Goal: Transaction & Acquisition: Purchase product/service

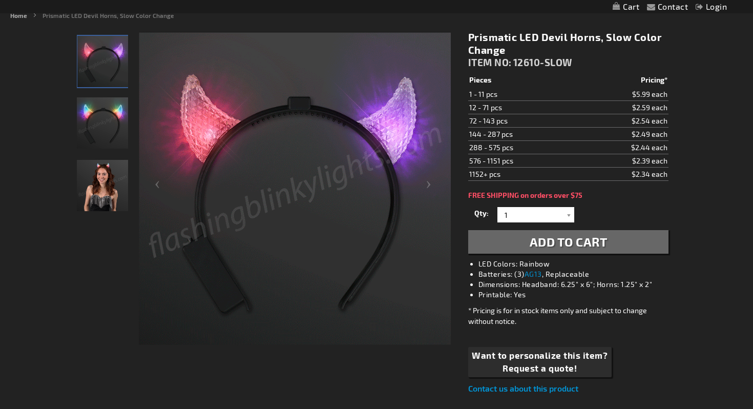
scroll to position [130, 0]
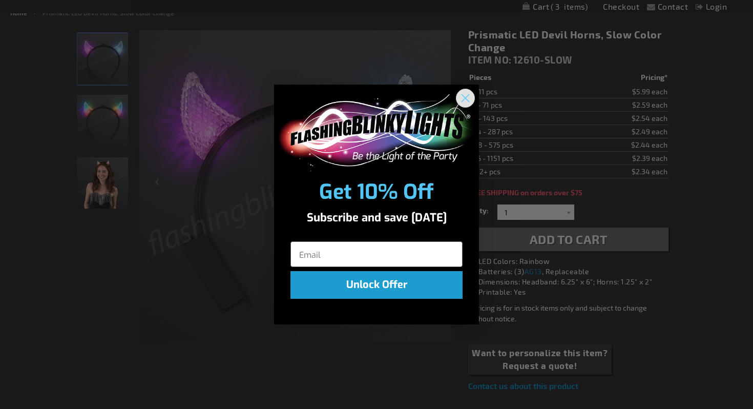
click at [468, 95] on icon "Close dialog" at bounding box center [465, 97] width 7 height 7
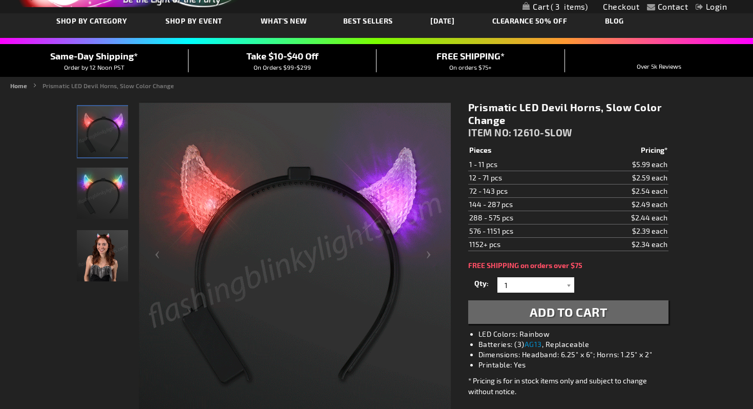
scroll to position [0, 0]
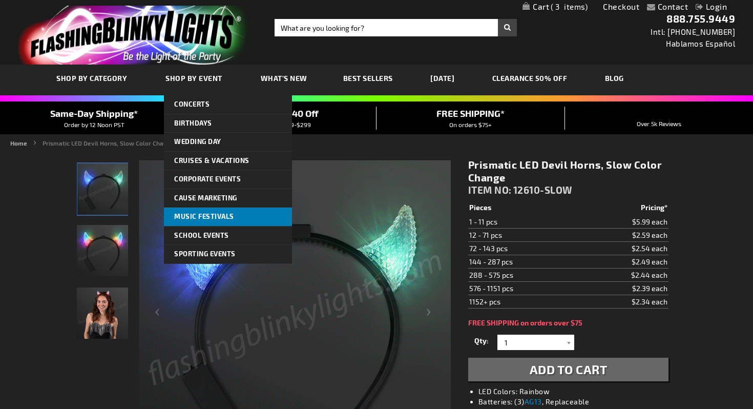
click at [202, 216] on span "Music Festivals" at bounding box center [204, 216] width 60 height 8
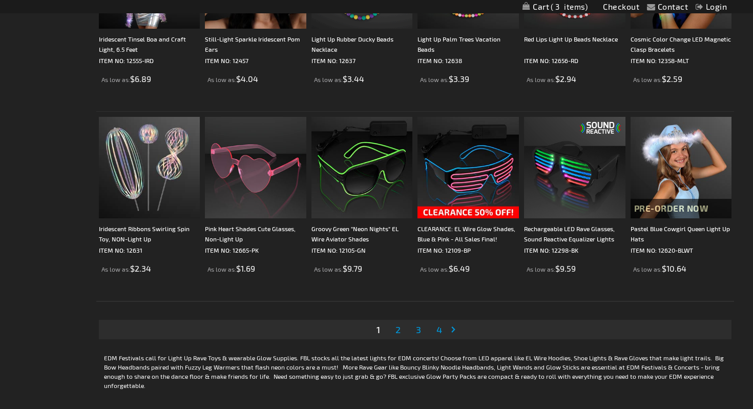
scroll to position [1905, 0]
click at [365, 187] on img at bounding box center [361, 166] width 101 height 101
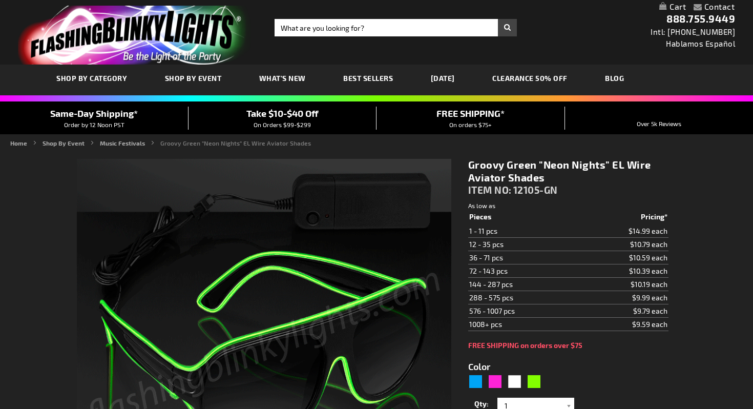
type input "5648"
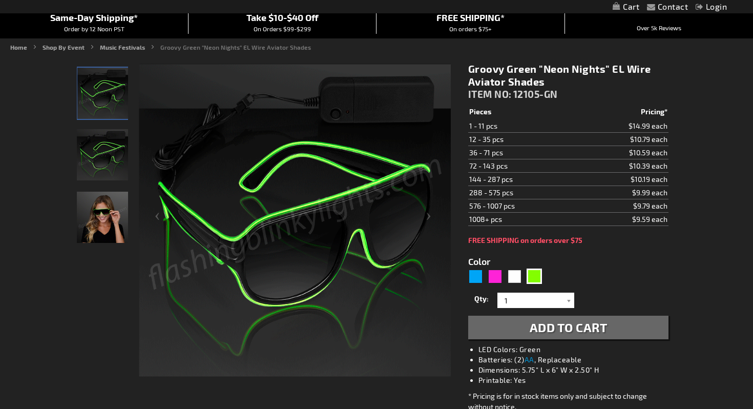
scroll to position [118, 0]
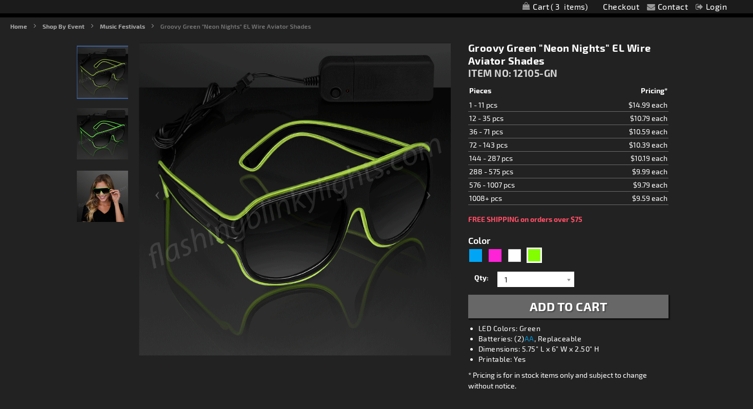
click at [100, 192] on img "Woman wearing Green EL Glow Wire Light Up Aviator Sunglasses" at bounding box center [102, 196] width 51 height 51
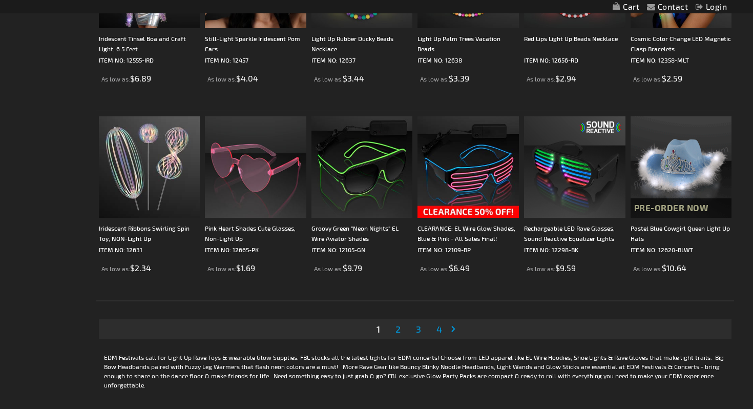
scroll to position [1906, 0]
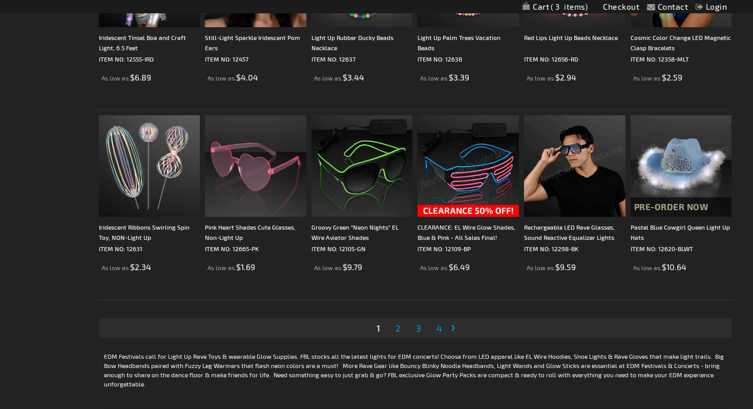
click at [399, 327] on span "2" at bounding box center [398, 327] width 5 height 11
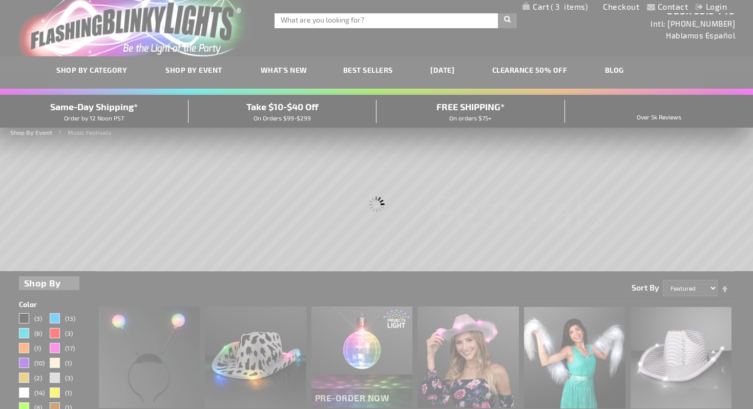
scroll to position [0, 0]
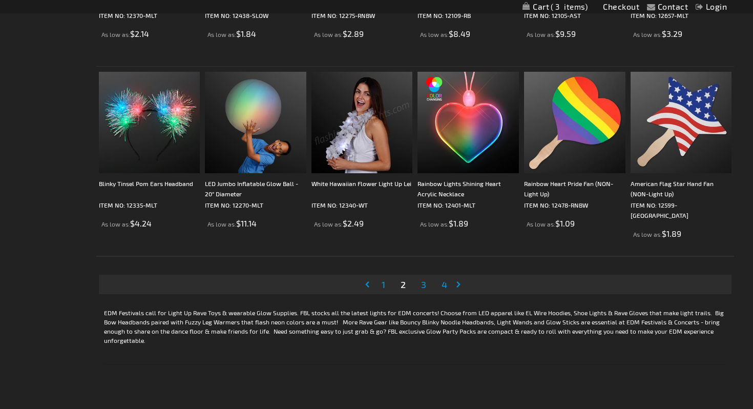
scroll to position [1949, 0]
click at [424, 284] on span "3" at bounding box center [423, 284] width 5 height 11
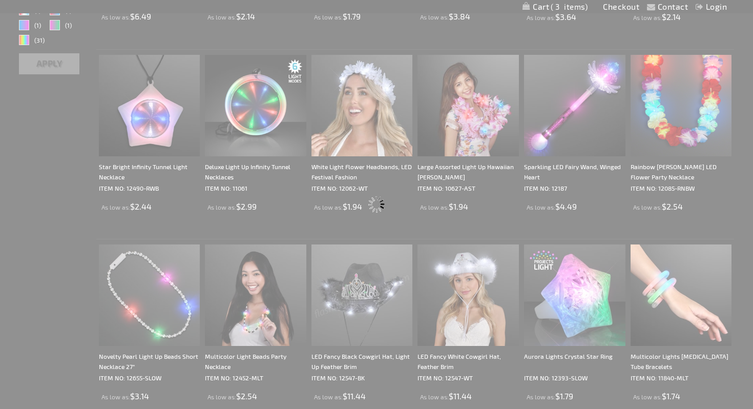
scroll to position [0, 0]
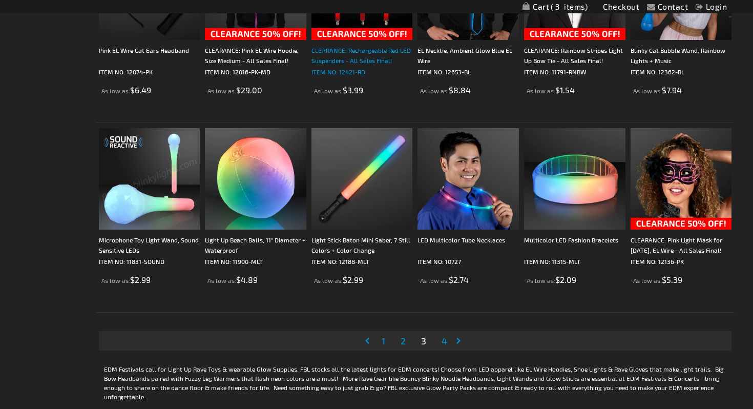
scroll to position [1892, 0]
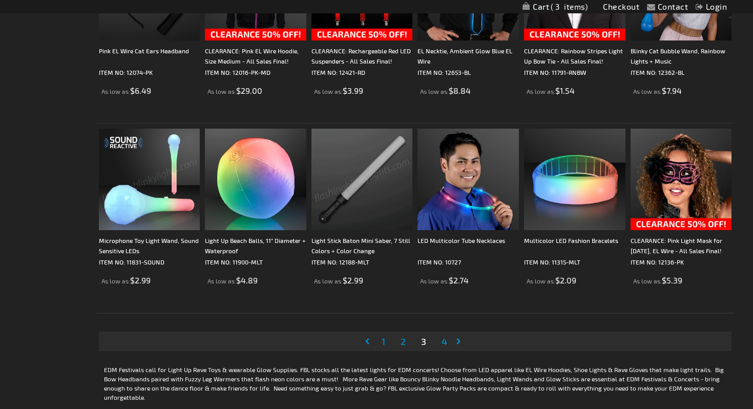
click at [447, 343] on span "4" at bounding box center [445, 341] width 6 height 11
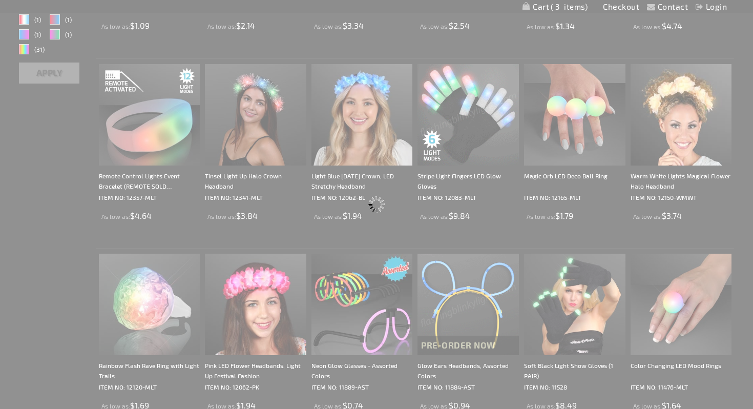
scroll to position [0, 0]
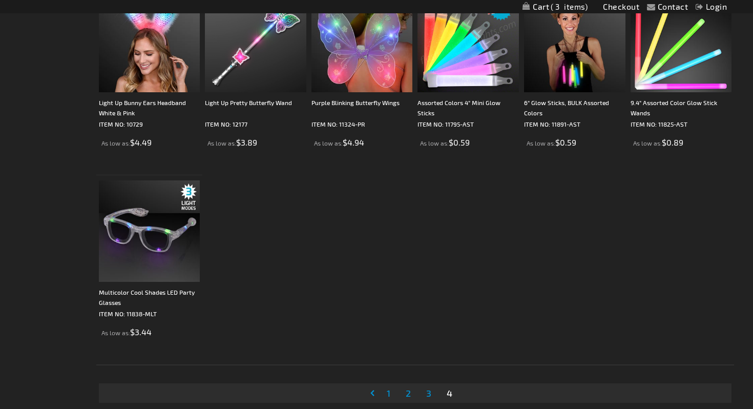
scroll to position [1492, 0]
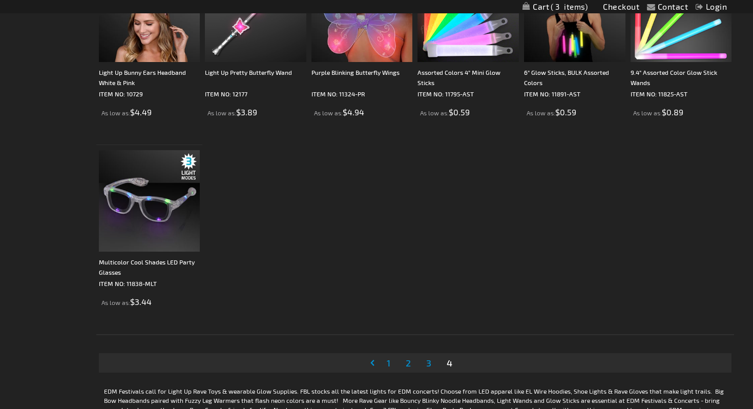
click at [390, 367] on link "Page 1" at bounding box center [389, 362] width 8 height 15
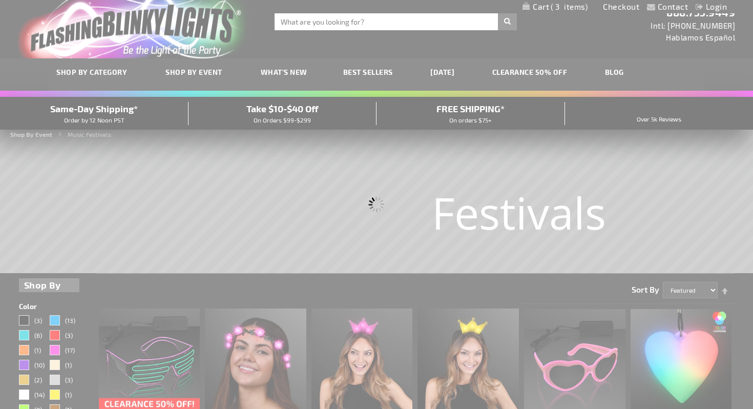
scroll to position [0, 0]
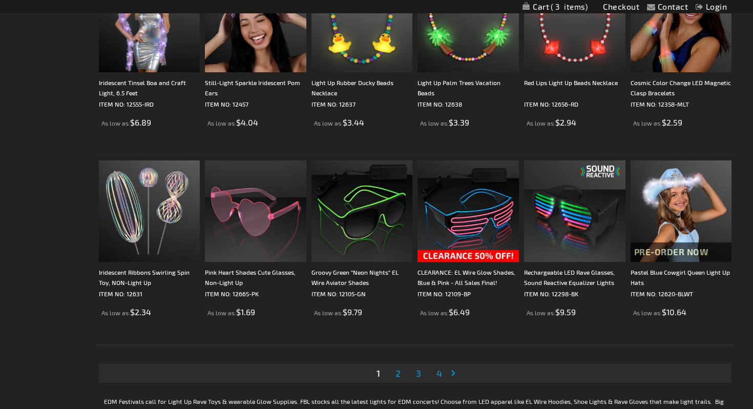
scroll to position [1894, 0]
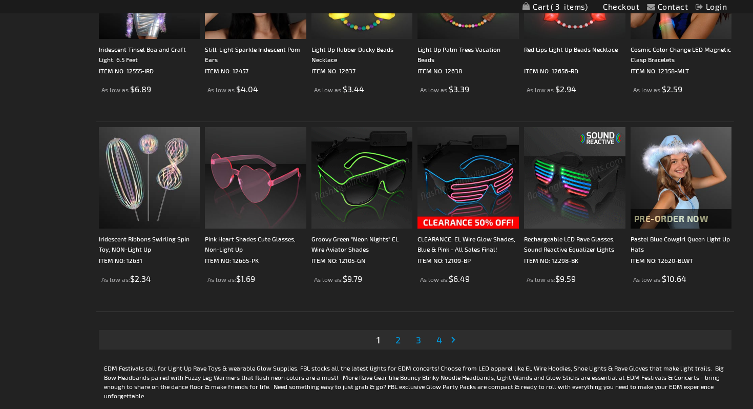
click at [362, 192] on img at bounding box center [361, 177] width 101 height 101
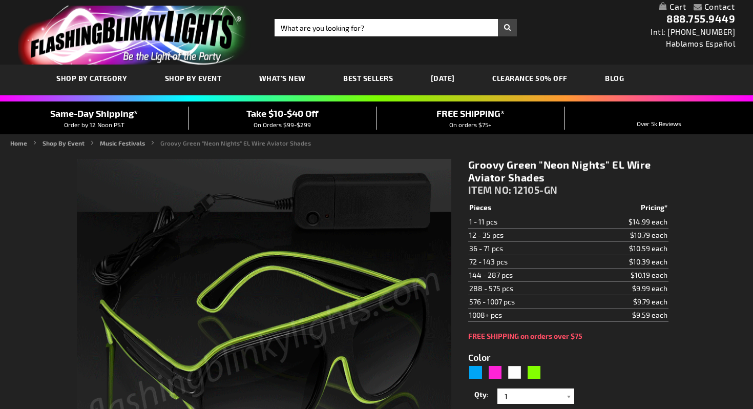
click at [362, 192] on img at bounding box center [264, 346] width 375 height 375
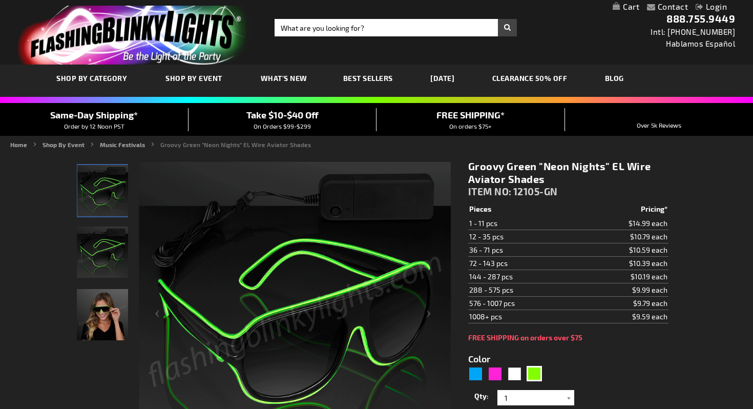
scroll to position [58, 0]
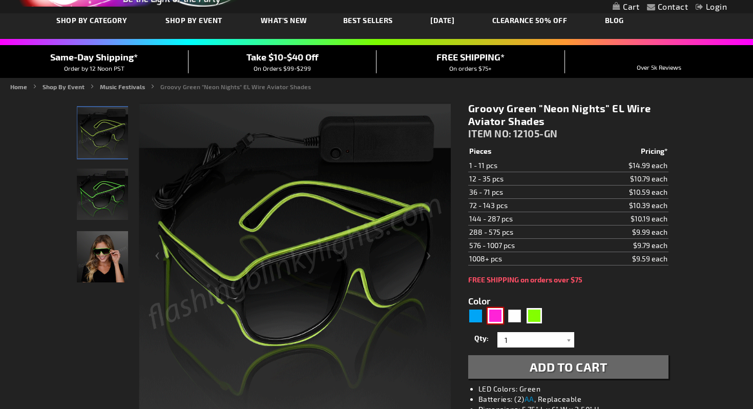
click at [493, 322] on div "Pink" at bounding box center [495, 315] width 15 height 15
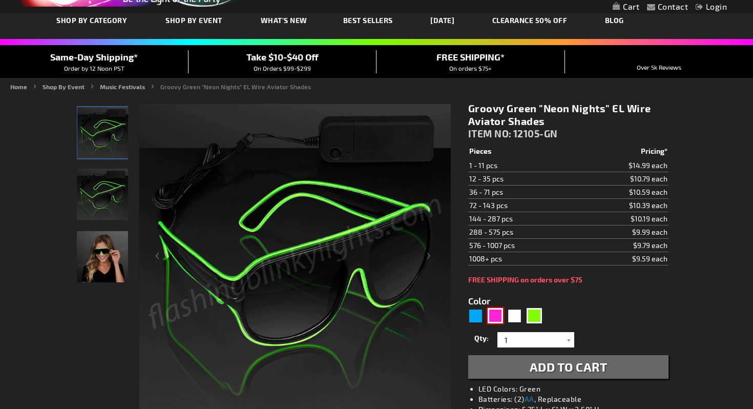
type input "5639"
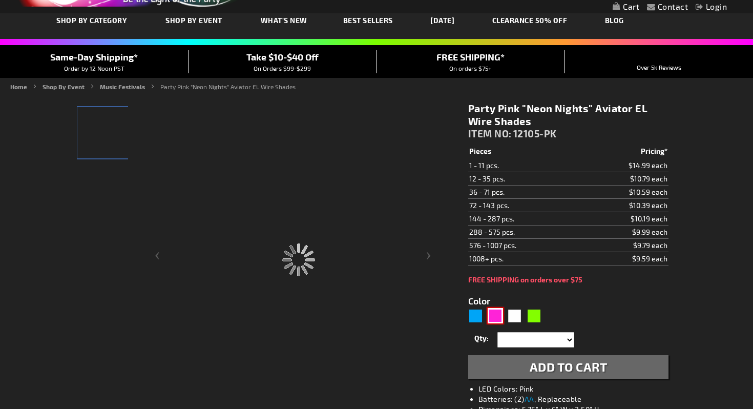
type input "12105-PK"
type input "Customize - Party Pink &quot;Neon Nights&quot; Aviator EL Wire Shades - ITEM NO…"
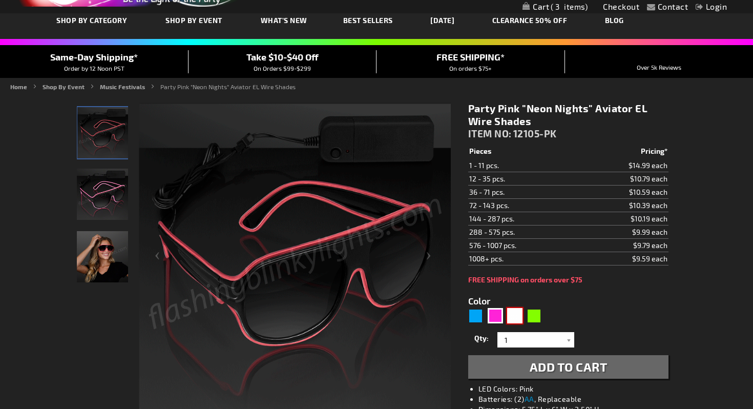
click at [514, 318] on div "White" at bounding box center [514, 315] width 15 height 15
type input "5646"
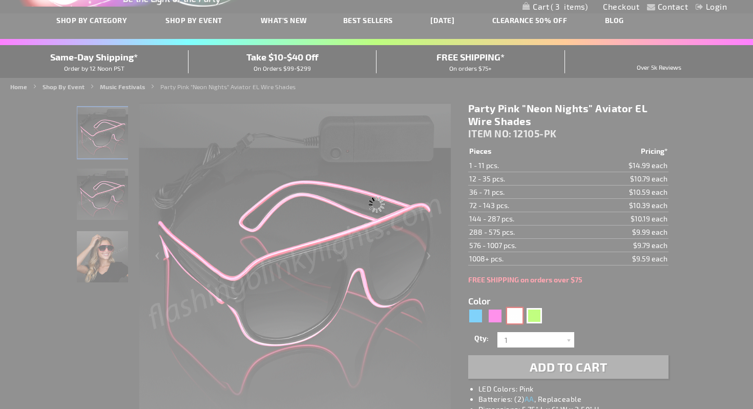
type input "12105-WT"
type input "Customize - Wild White &quot;Neon Nights&quot; EL Wire Aviator Glasses - ITEM N…"
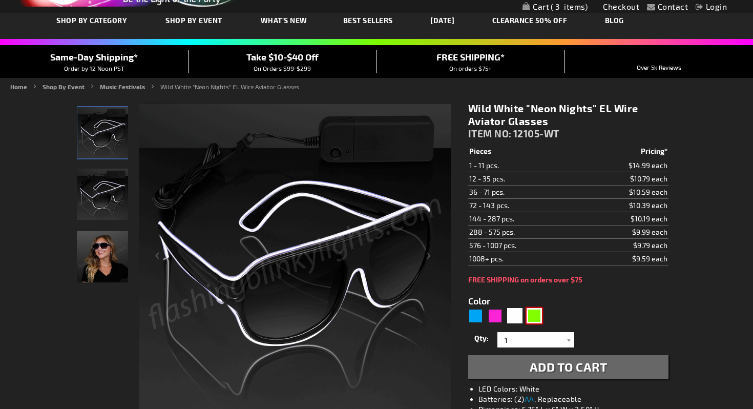
click at [537, 317] on div "Green" at bounding box center [534, 315] width 15 height 15
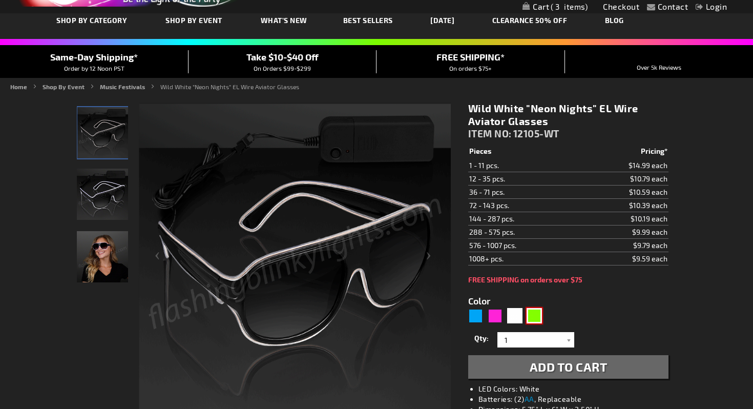
type input "5648"
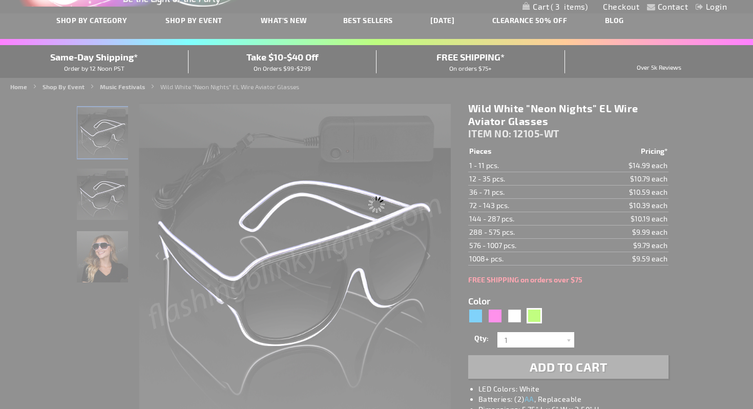
click at [477, 285] on div "Please wait..." at bounding box center [376, 204] width 753 height 409
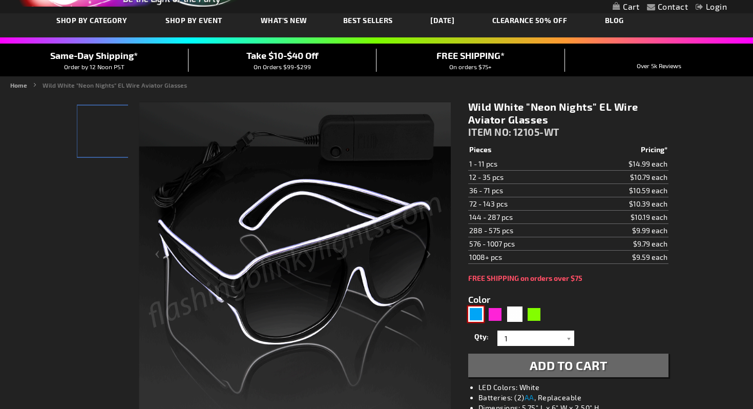
click at [475, 315] on div "Blue" at bounding box center [475, 313] width 15 height 15
type input "5629"
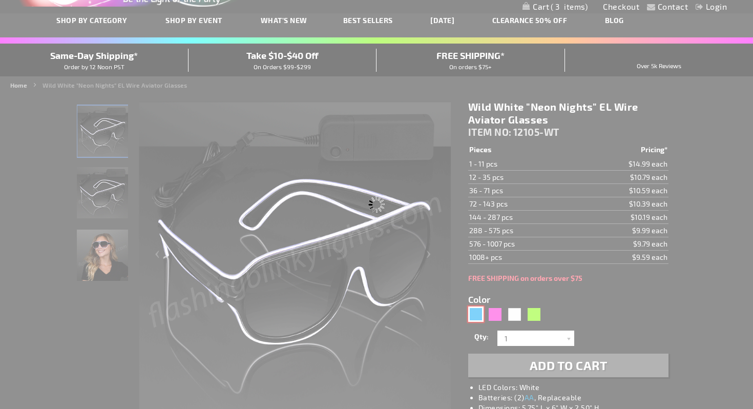
type input "12105-BL"
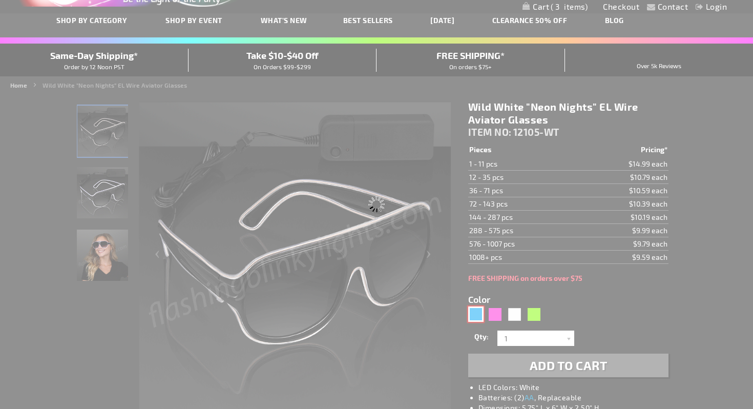
type input "Customize - Boogie Blue EL &quot;Neon Nights&quot; Aviator Club Shades - ITEM N…"
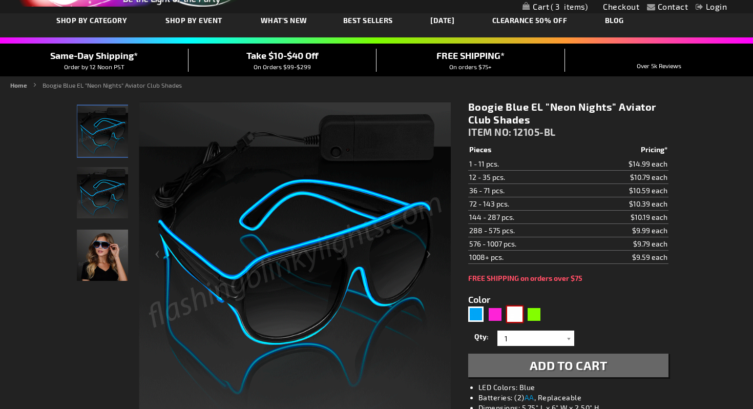
click at [510, 314] on div "White" at bounding box center [514, 313] width 15 height 15
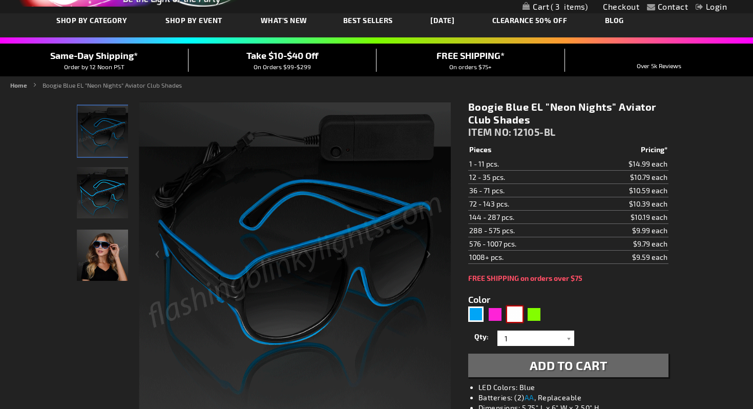
type input "5646"
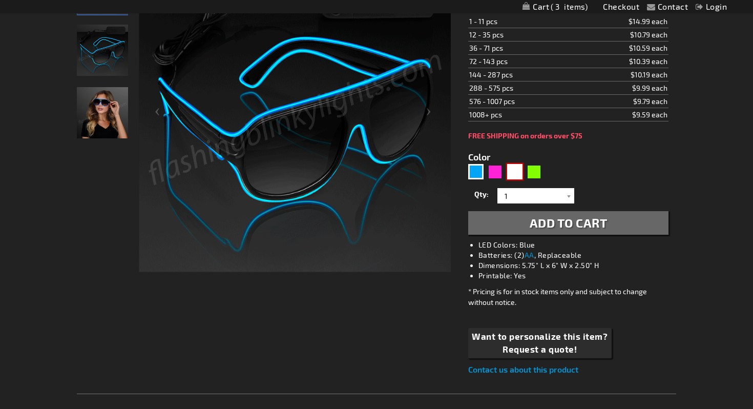
click at [515, 165] on div "White" at bounding box center [514, 171] width 15 height 15
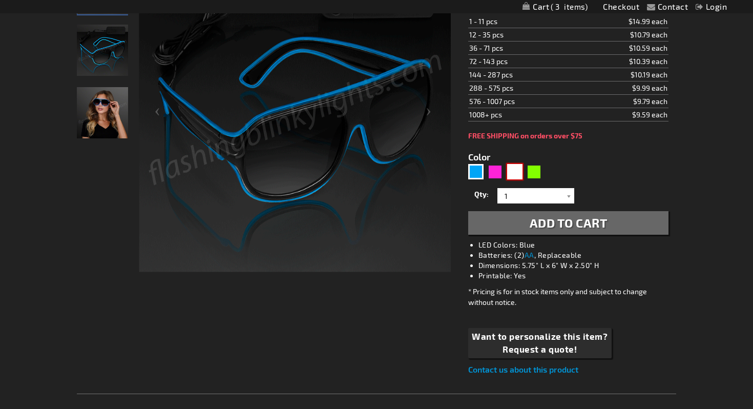
type input "5646"
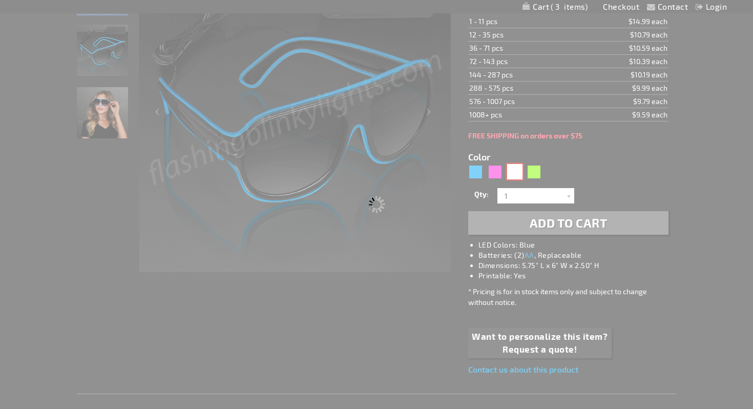
type input "12105-WT"
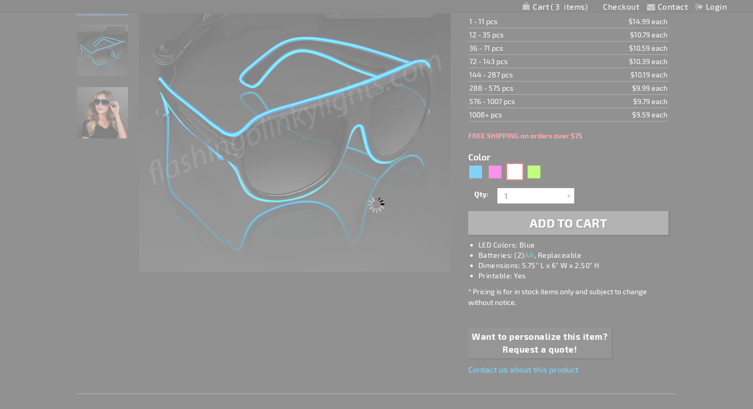
type input "Customize - Wild White &quot;Neon Nights&quot; EL Wire Aviator Glasses - ITEM N…"
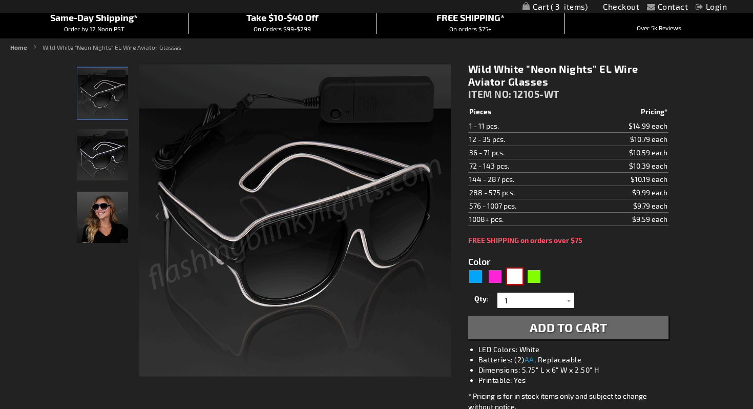
scroll to position [96, 0]
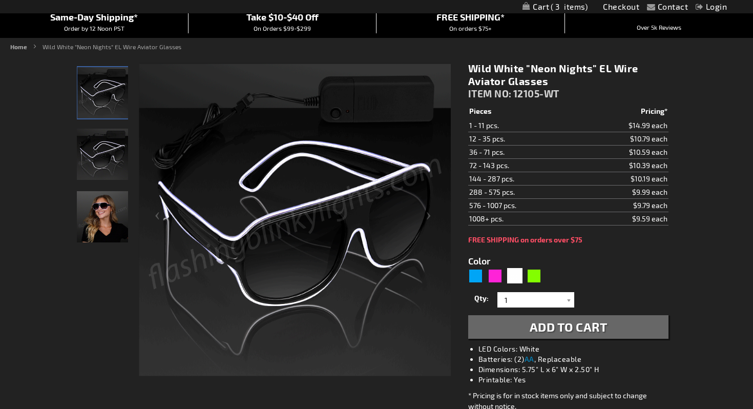
click at [538, 324] on span "Add to Cart" at bounding box center [569, 326] width 78 height 15
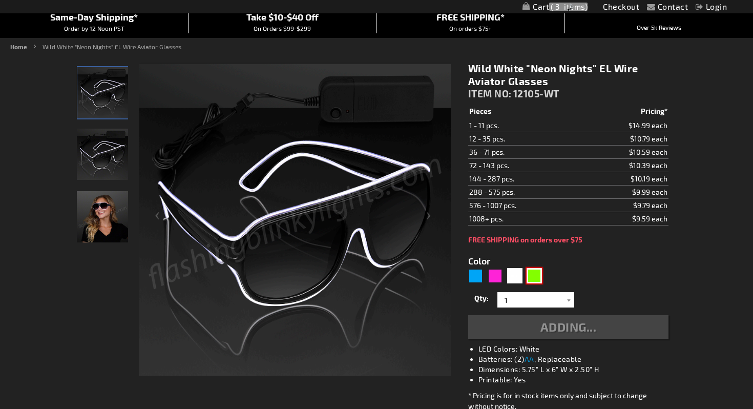
click at [533, 275] on div "Green" at bounding box center [534, 275] width 15 height 15
type input "5648"
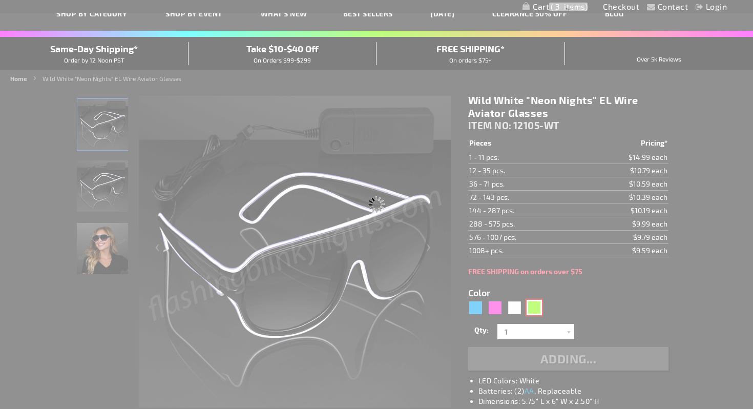
scroll to position [0, 0]
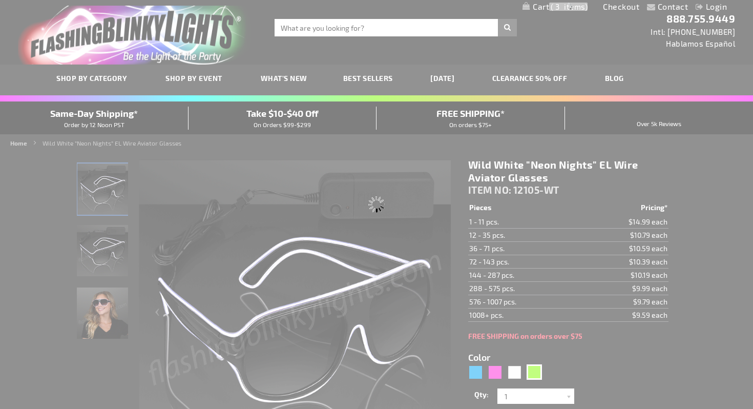
click at [539, 5] on div "Please wait..." at bounding box center [376, 204] width 753 height 409
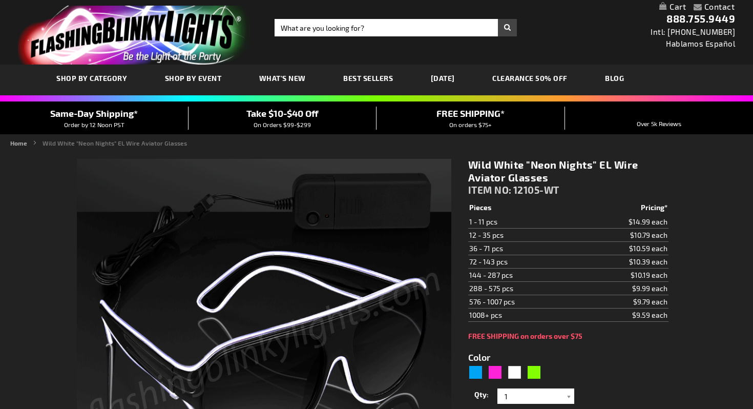
type input "5646"
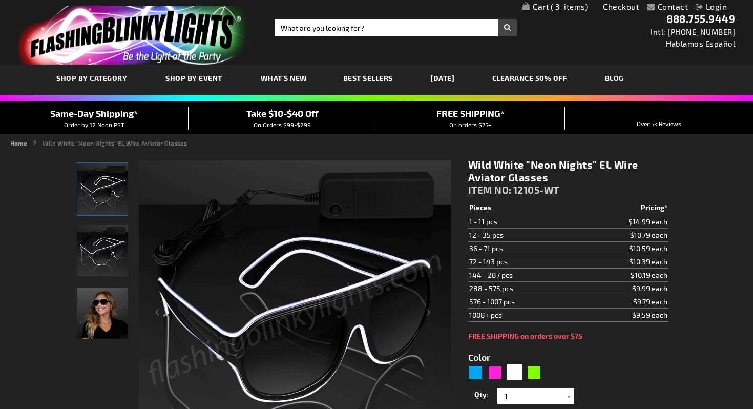
click at [551, 9] on span "3" at bounding box center [569, 6] width 37 height 9
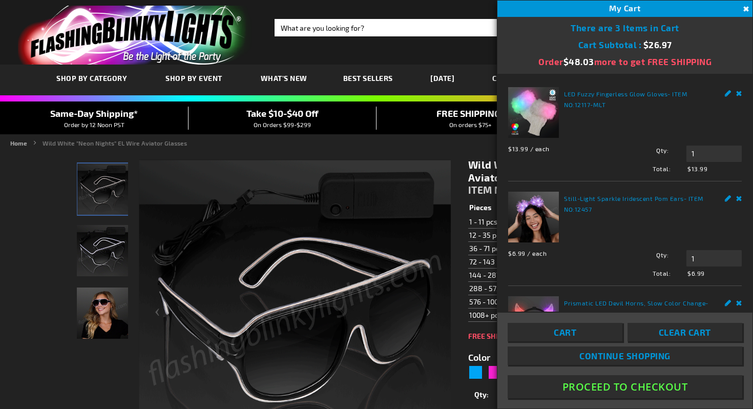
scroll to position [90, 0]
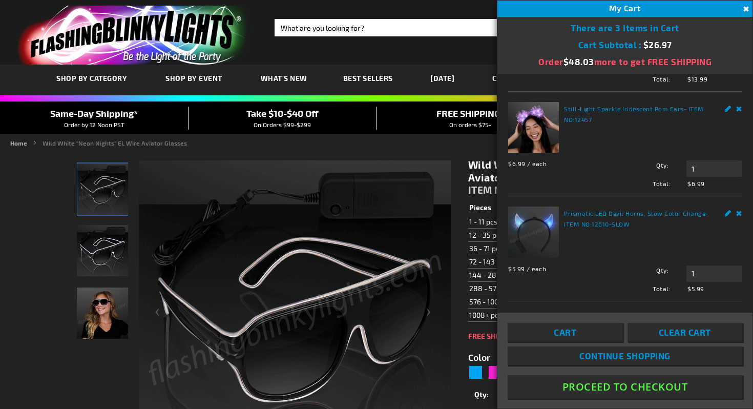
click at [740, 109] on link "Remove" at bounding box center [739, 107] width 6 height 11
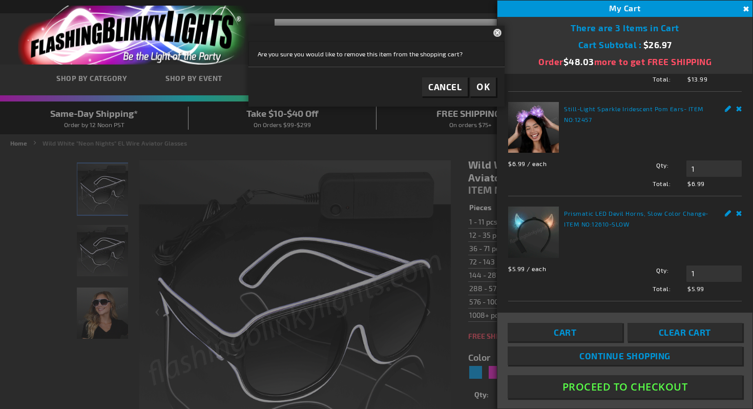
click at [485, 83] on span "OK" at bounding box center [482, 87] width 13 height 12
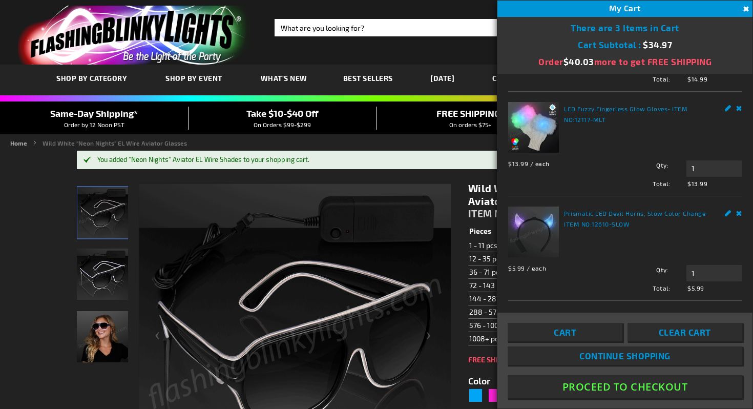
scroll to position [106, 0]
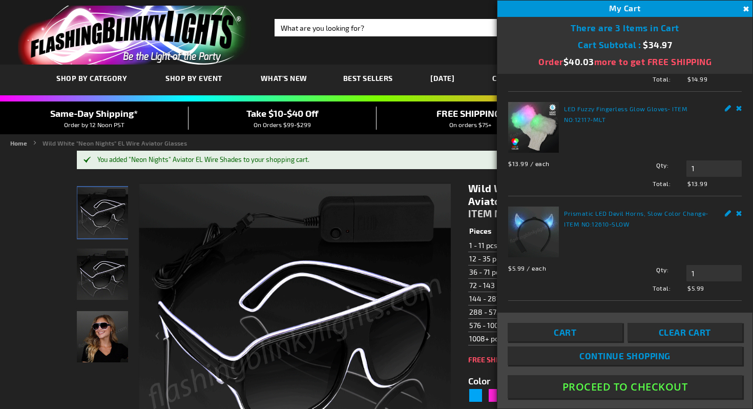
click at [738, 108] on link "Remove" at bounding box center [739, 107] width 6 height 11
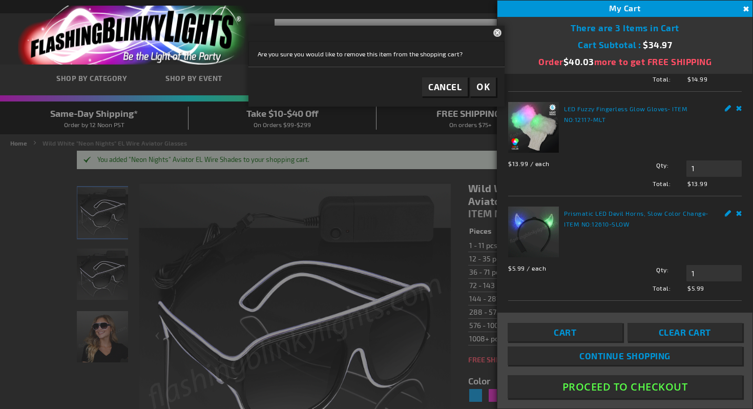
click at [480, 85] on span "OK" at bounding box center [482, 87] width 13 height 12
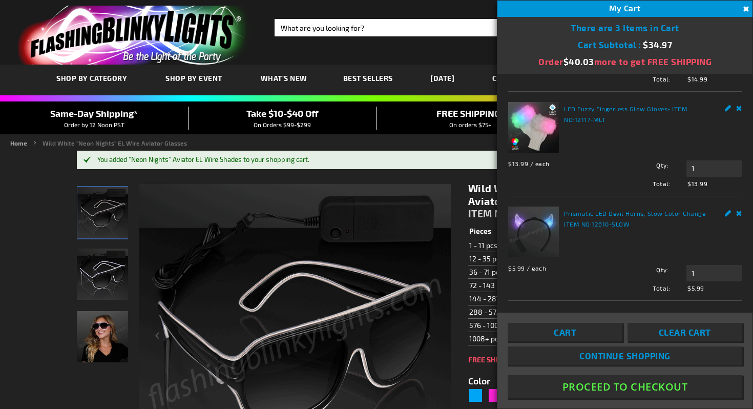
scroll to position [0, 0]
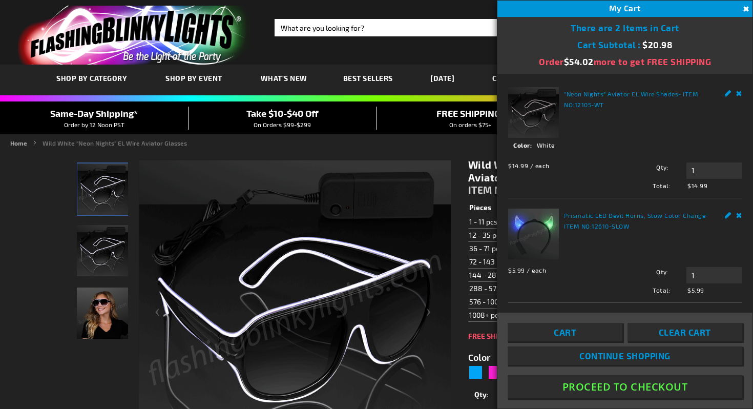
click at [737, 91] on link "Remove" at bounding box center [739, 92] width 6 height 11
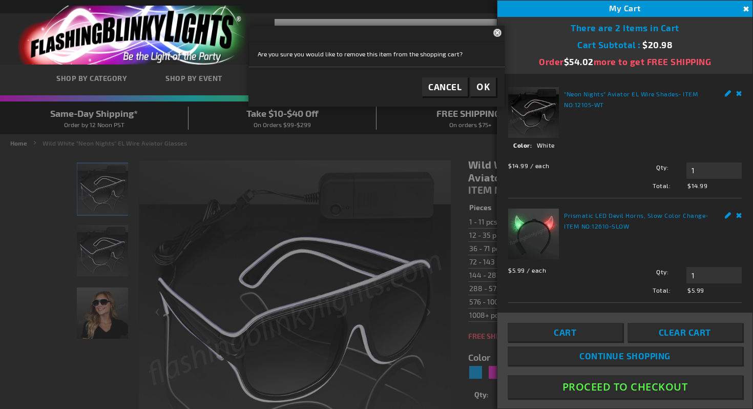
click at [484, 88] on span "OK" at bounding box center [482, 87] width 13 height 12
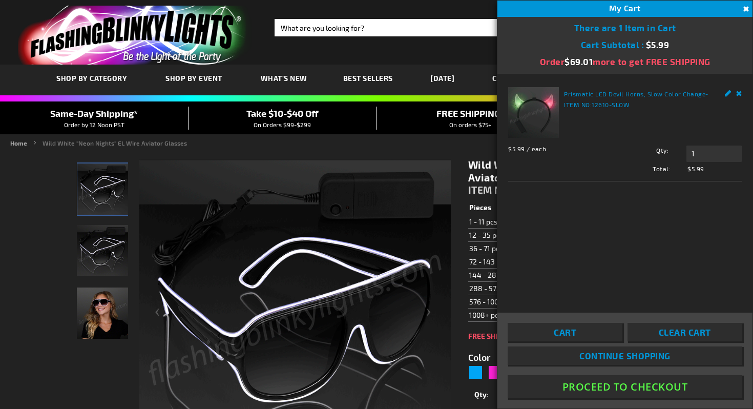
click at [624, 389] on button "Proceed To Checkout" at bounding box center [625, 386] width 235 height 23
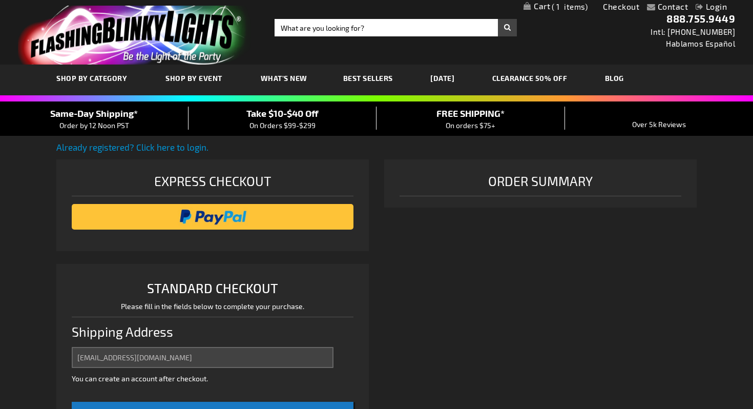
select select "US"
select select "12"
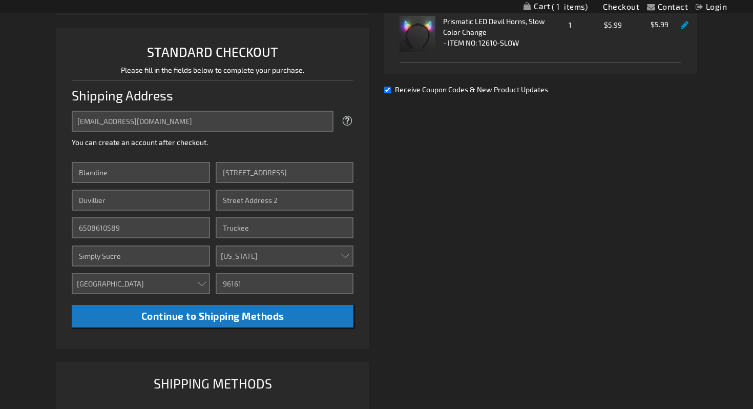
scroll to position [269, 0]
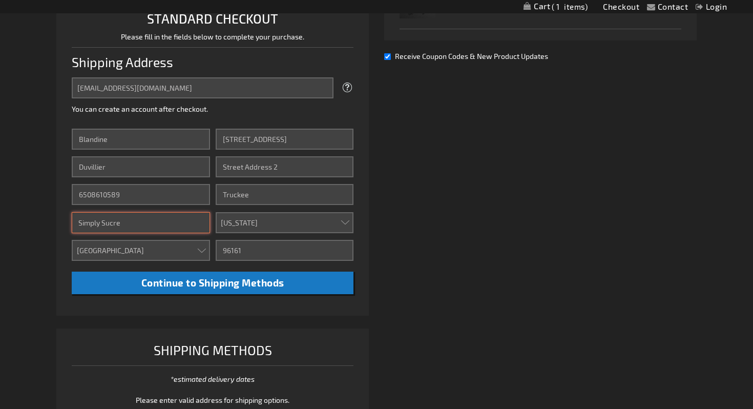
click at [122, 216] on input "Simply Sucre" at bounding box center [141, 222] width 138 height 21
click at [34, 234] on div "Contact Compare Products Checkout Login Skip to Content My Cart 1 1 items My Ca…" at bounding box center [376, 218] width 753 height 975
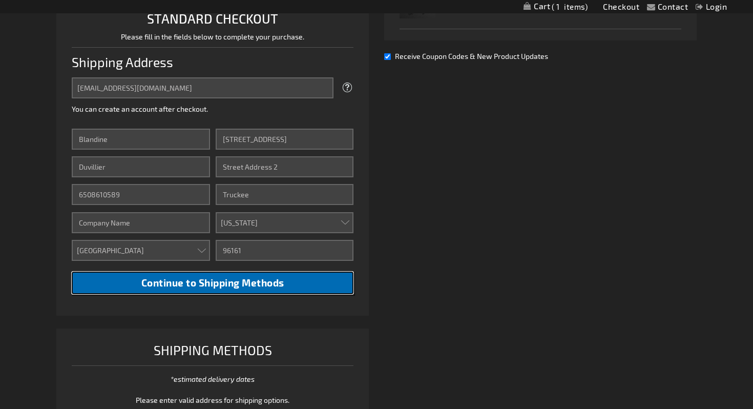
click at [190, 282] on span "Continue to Shipping Methods" at bounding box center [212, 283] width 143 height 12
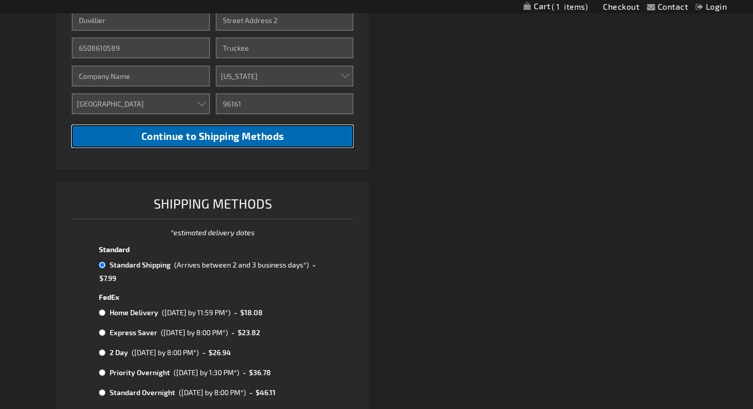
scroll to position [547, 0]
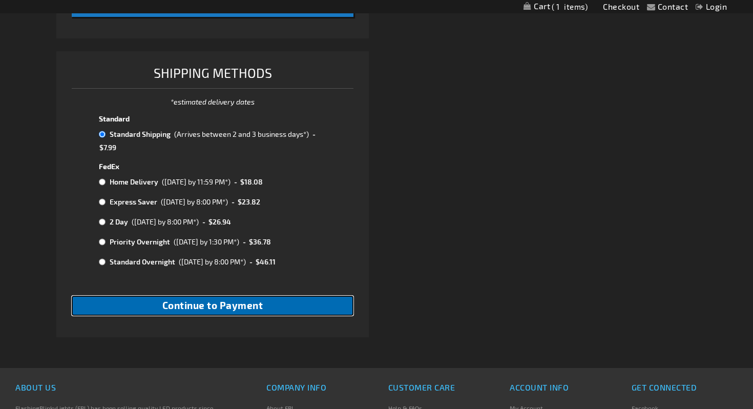
click at [193, 307] on span "Continue to Payment" at bounding box center [212, 305] width 101 height 12
checkbox input "true"
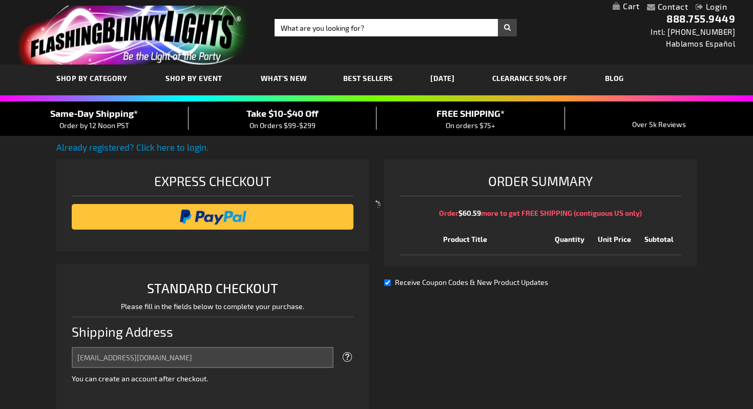
select select "US"
select select "12"
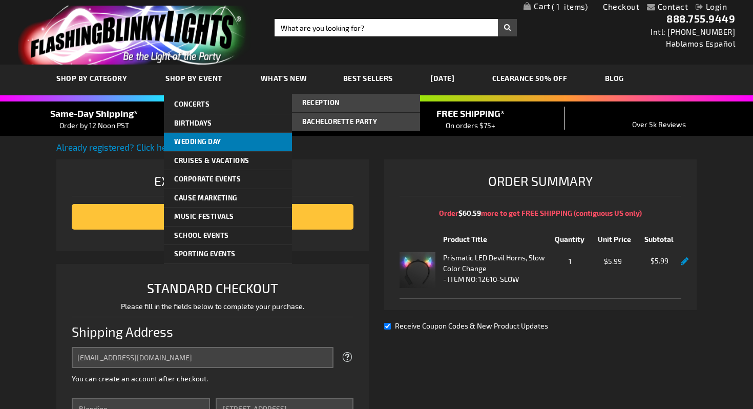
scroll to position [281, 0]
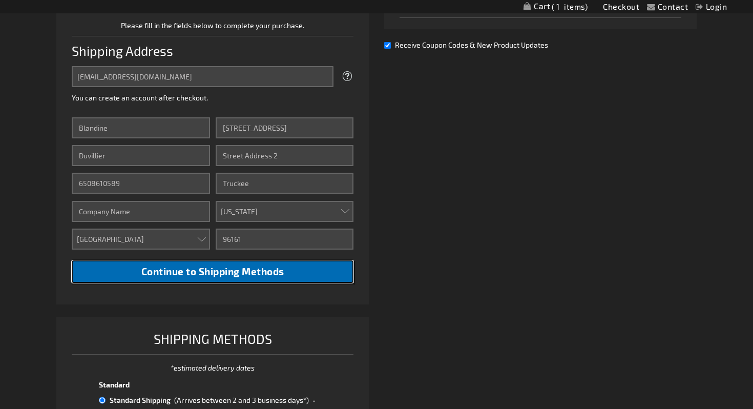
click at [158, 276] on span "Continue to Shipping Methods" at bounding box center [212, 271] width 143 height 12
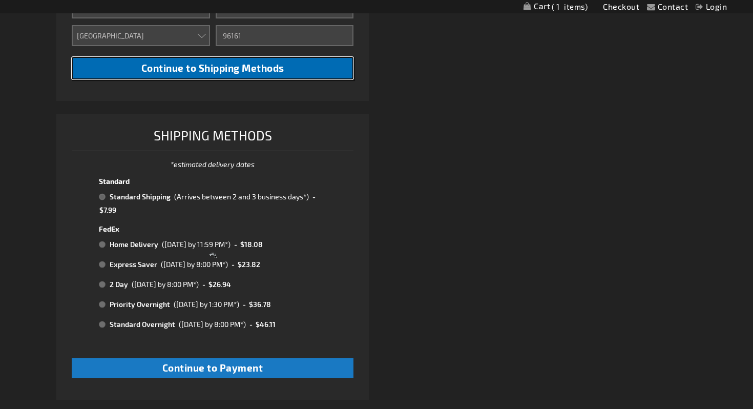
scroll to position [484, 0]
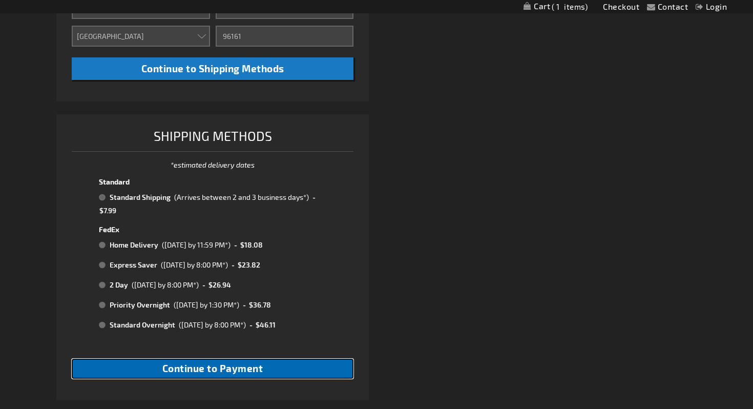
click at [233, 368] on span "Continue to Payment" at bounding box center [212, 368] width 101 height 12
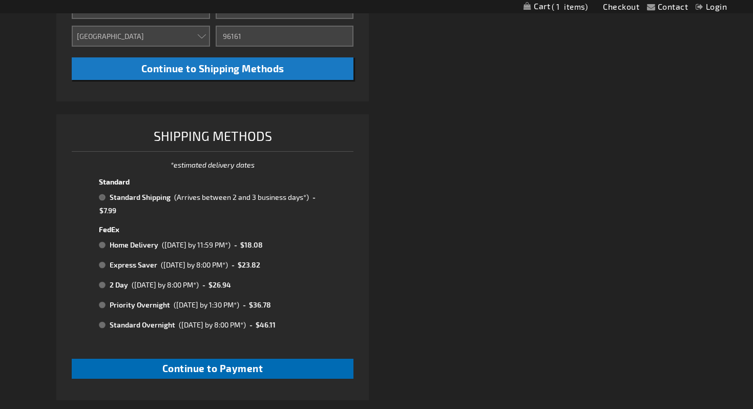
checkbox input "true"
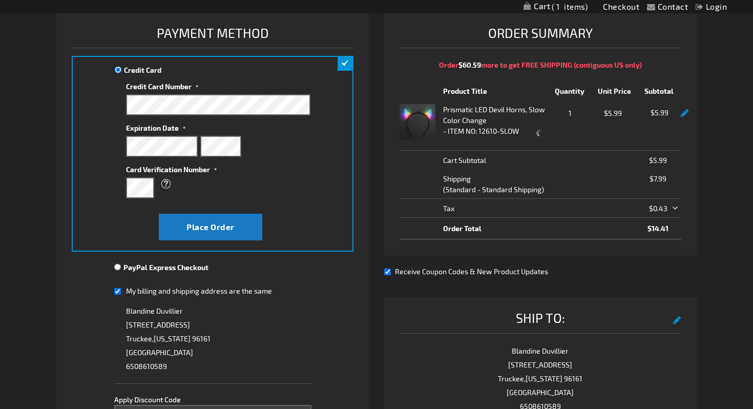
scroll to position [151, 0]
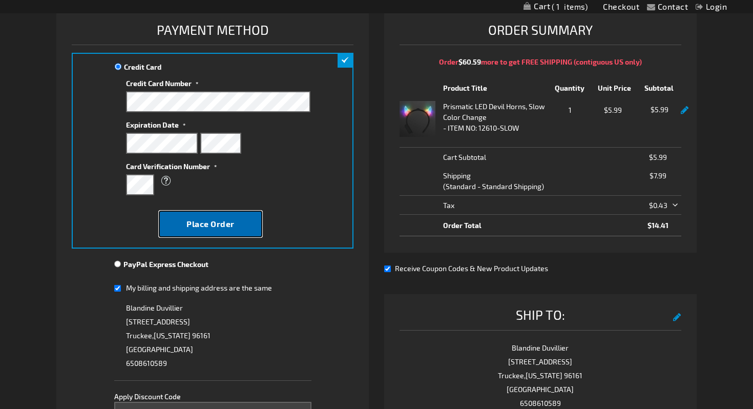
click at [201, 232] on button "Place Order" at bounding box center [210, 224] width 103 height 27
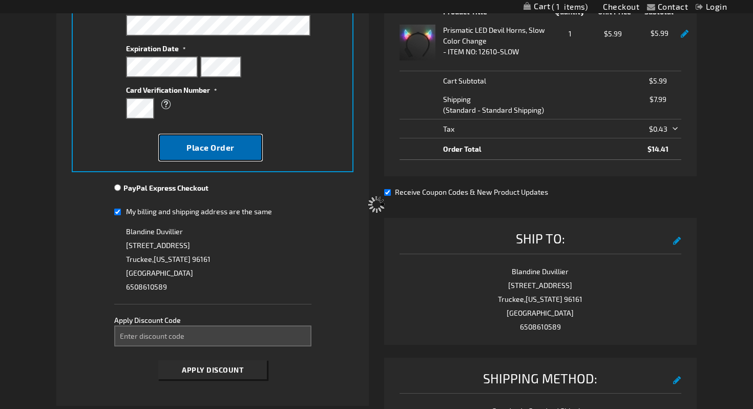
scroll to position [330, 0]
